Goal: Entertainment & Leisure: Consume media (video, audio)

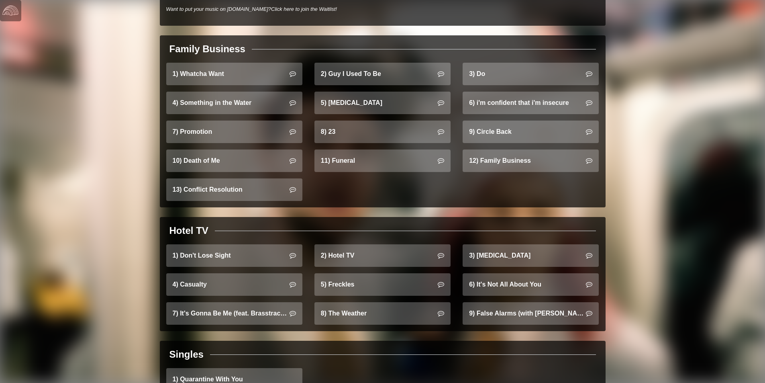
scroll to position [482, 0]
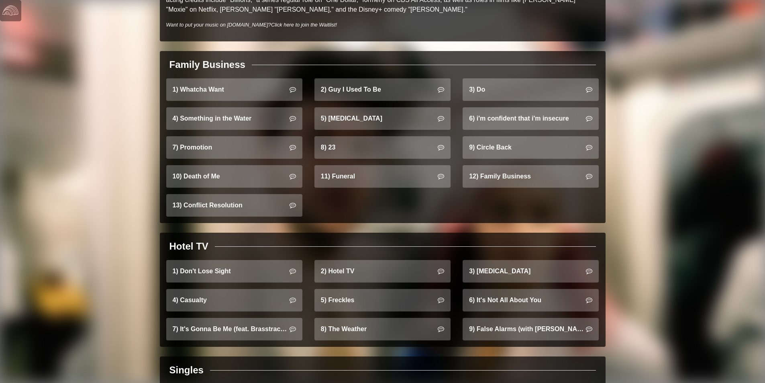
drag, startPoint x: 506, startPoint y: 238, endPoint x: 439, endPoint y: 211, distance: 72.0
click at [442, 201] on div "1) Whatcha Want 2) Guy I Used To Be 3) Do 4) Something in the Water 5) [MEDICAL…" at bounding box center [382, 150] width 445 height 145
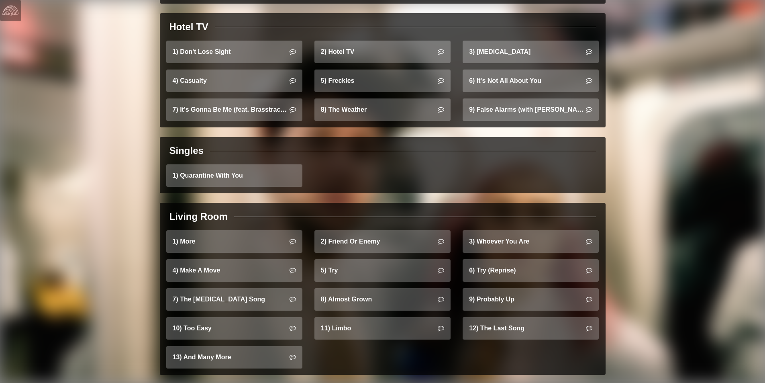
scroll to position [704, 0]
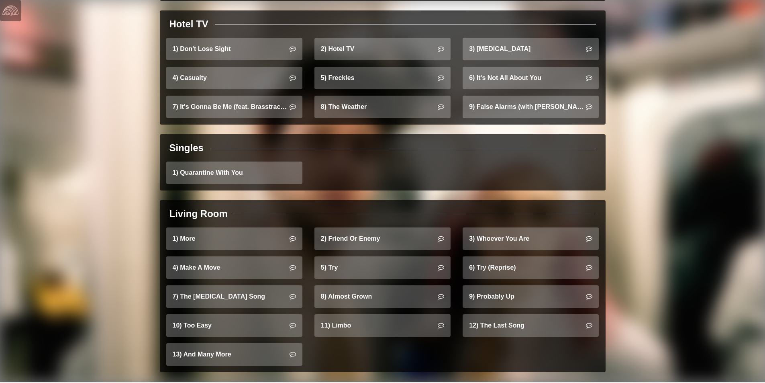
drag, startPoint x: 497, startPoint y: 215, endPoint x: 467, endPoint y: 181, distance: 45.5
click at [467, 173] on div "1) Quarantine With You" at bounding box center [382, 175] width 445 height 29
click at [513, 178] on div "1) Quarantine With You" at bounding box center [382, 175] width 445 height 29
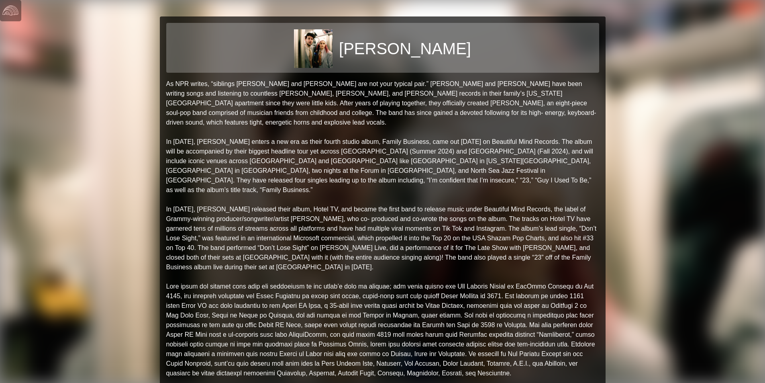
scroll to position [0, 0]
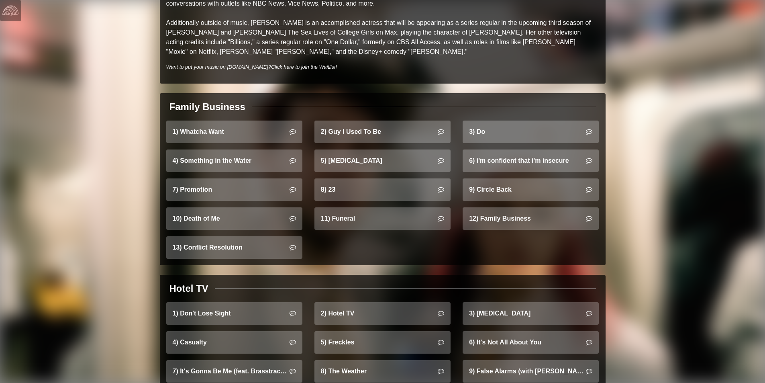
scroll to position [436, 0]
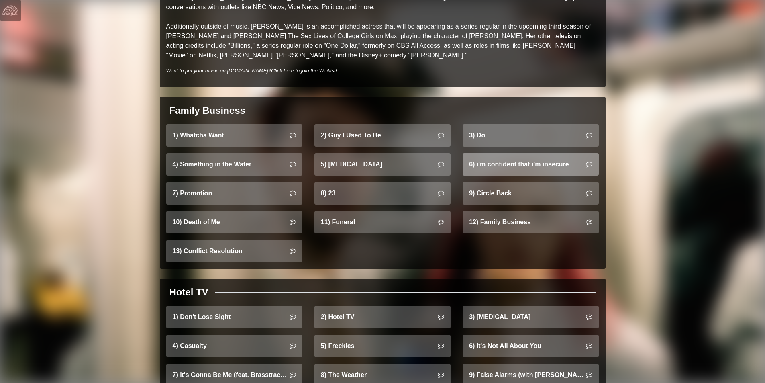
click at [499, 157] on link "6) i'm confident that i'm insecure" at bounding box center [530, 164] width 136 height 22
